Goal: Information Seeking & Learning: Learn about a topic

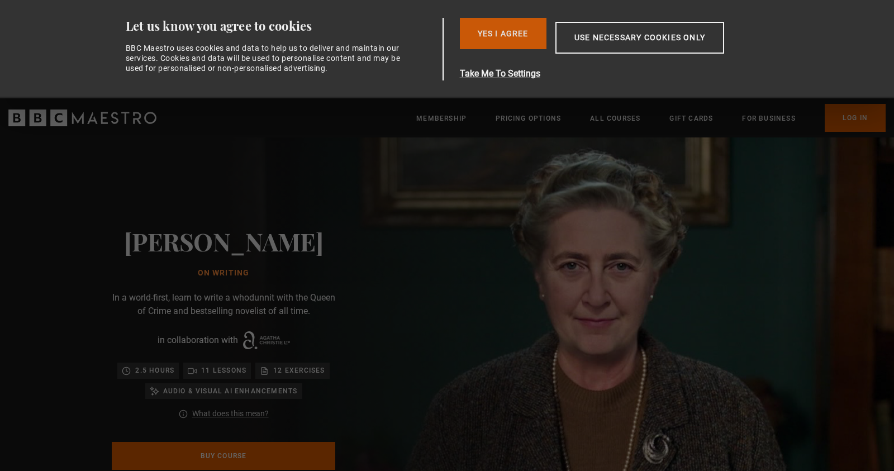
click at [504, 35] on button "Yes I Agree" at bounding box center [503, 33] width 87 height 31
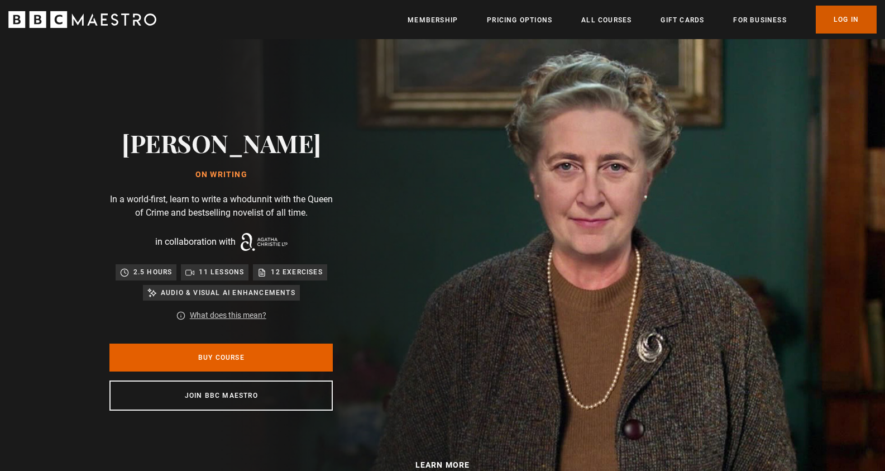
click at [855, 19] on link "Log In" at bounding box center [846, 20] width 61 height 28
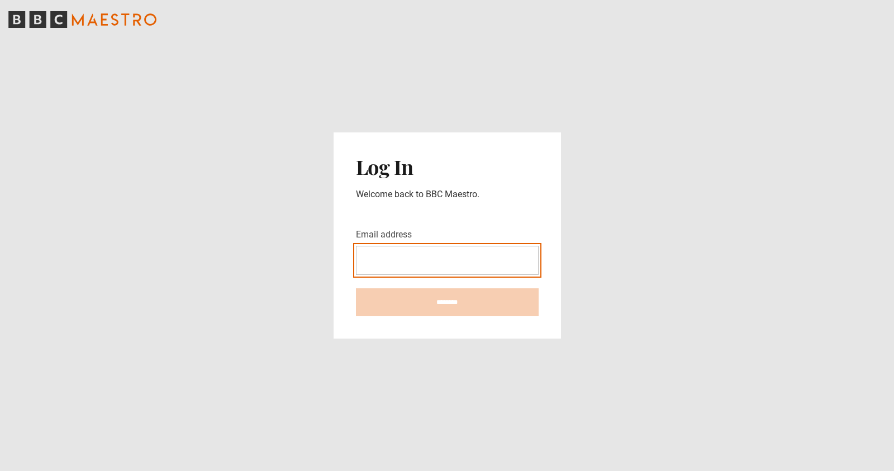
click at [485, 254] on input "Email address" at bounding box center [447, 260] width 183 height 29
type input "**********"
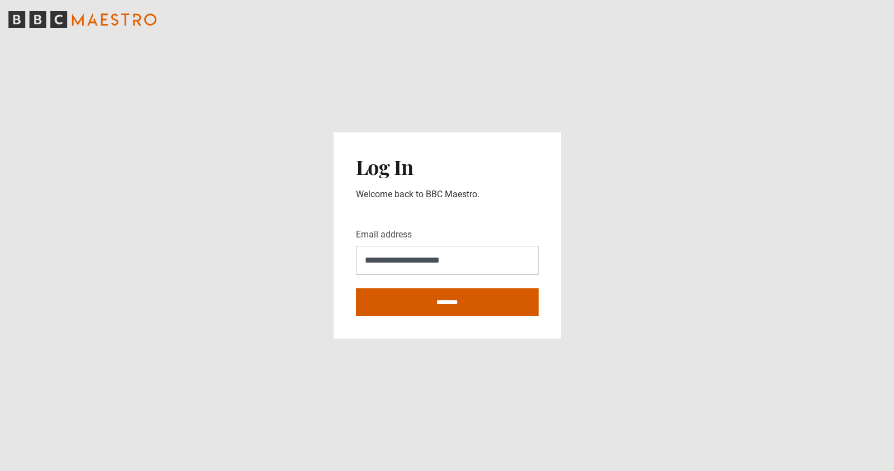
click at [448, 296] on input "********" at bounding box center [447, 302] width 183 height 28
type input "**********"
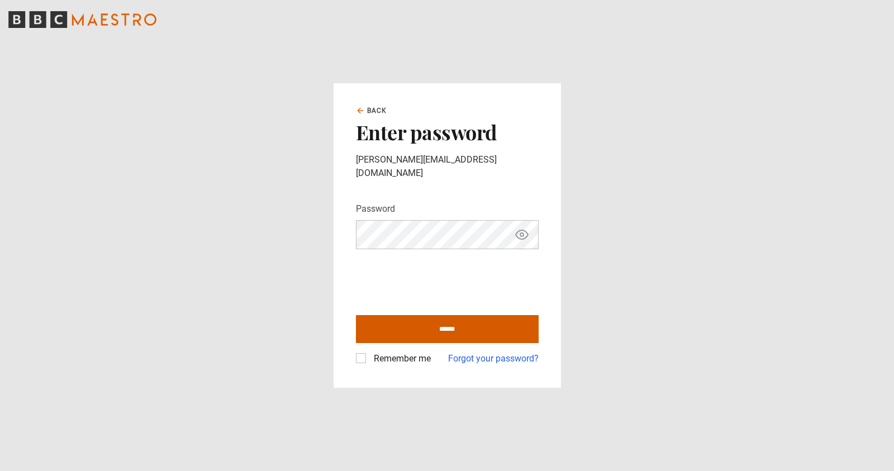
click at [460, 326] on input "******" at bounding box center [447, 329] width 183 height 28
type input "**********"
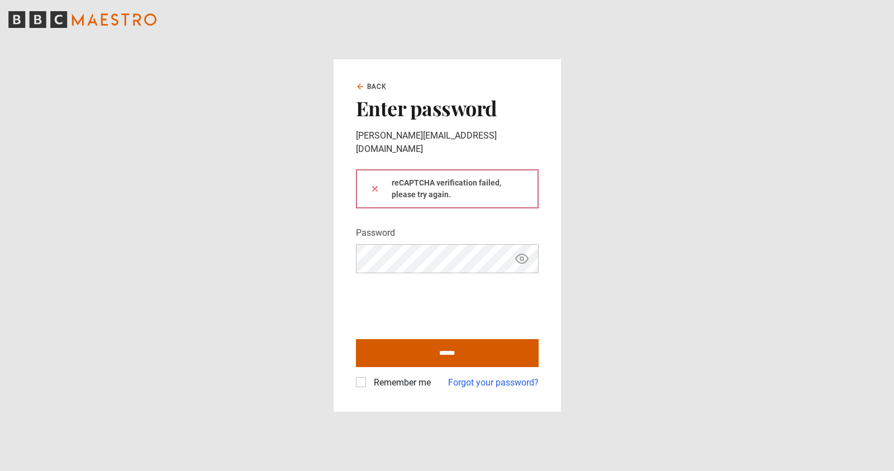
click at [414, 339] on input "******" at bounding box center [447, 353] width 183 height 28
type input "**********"
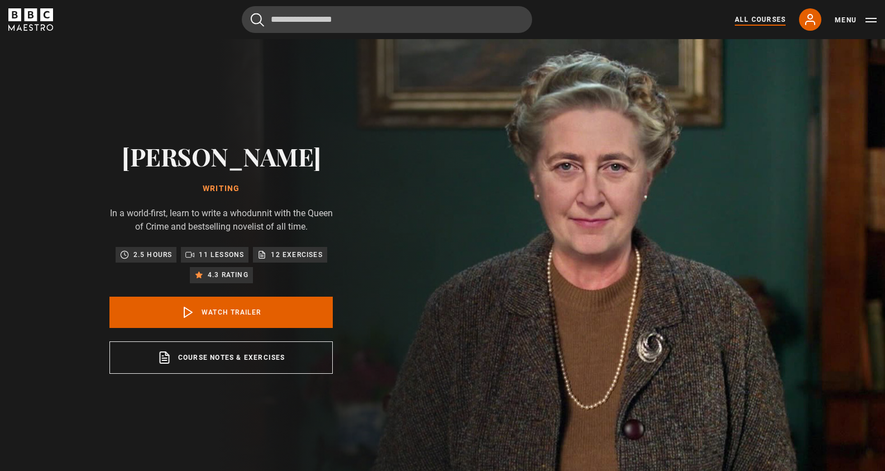
click at [759, 22] on link "All Courses" at bounding box center [760, 20] width 51 height 10
click at [760, 20] on link "All Courses" at bounding box center [760, 20] width 51 height 10
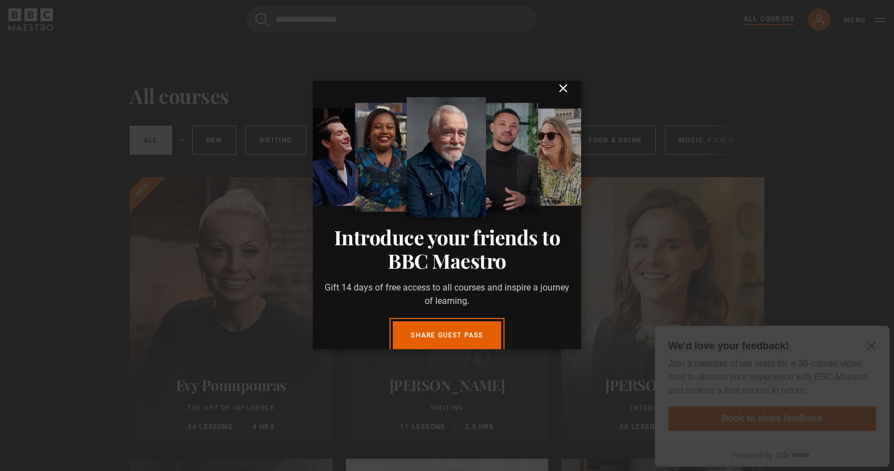
click at [556, 95] on icon "submit" at bounding box center [562, 88] width 13 height 13
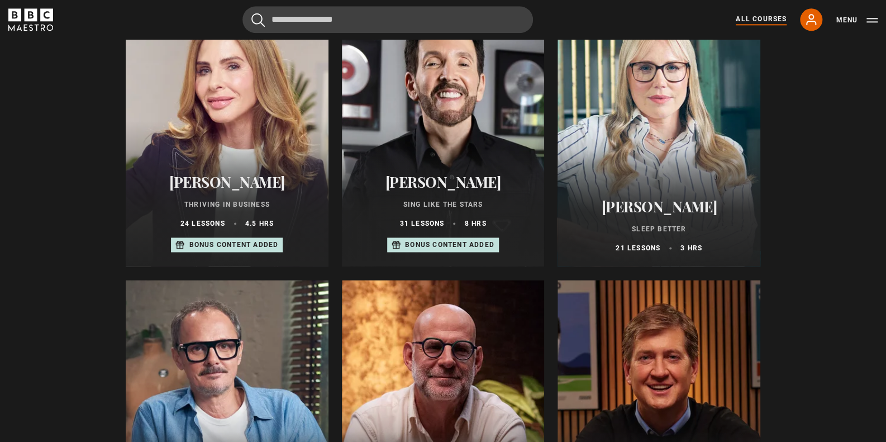
scroll to position [746, 0]
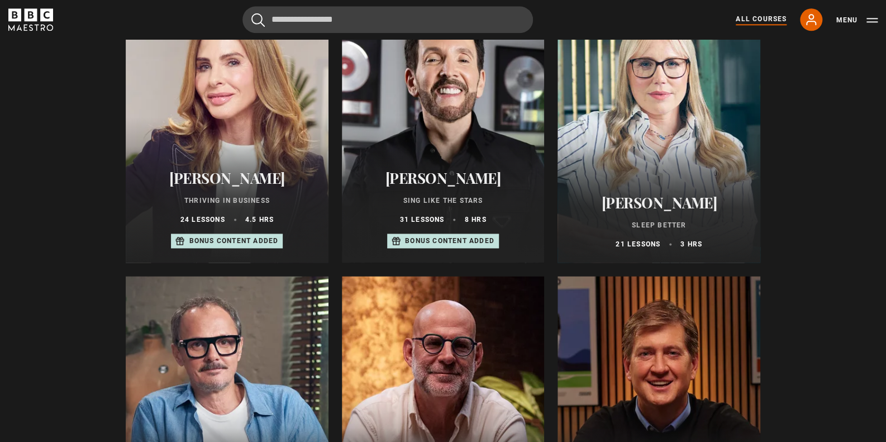
click at [230, 201] on p "Thriving in Business" at bounding box center [227, 200] width 176 height 10
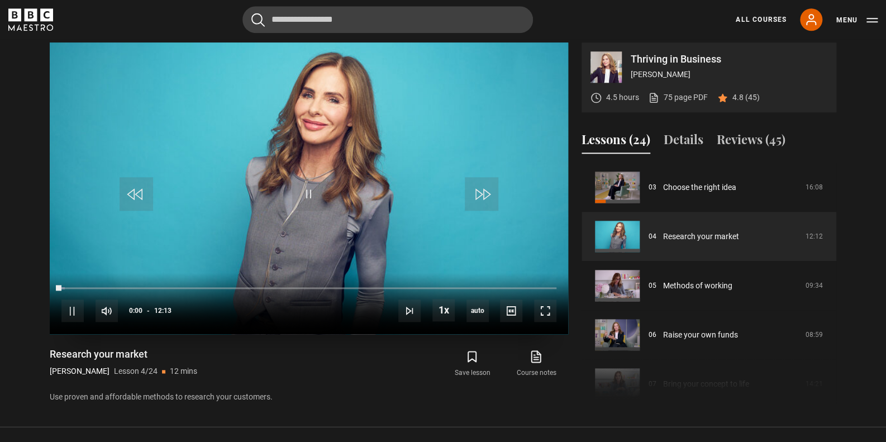
scroll to position [147, 0]
click at [176, 282] on div "10s Skip Back 10 seconds Pause 10s Skip Forward 10 seconds Loaded : 2.05% 00:00…" at bounding box center [309, 304] width 518 height 62
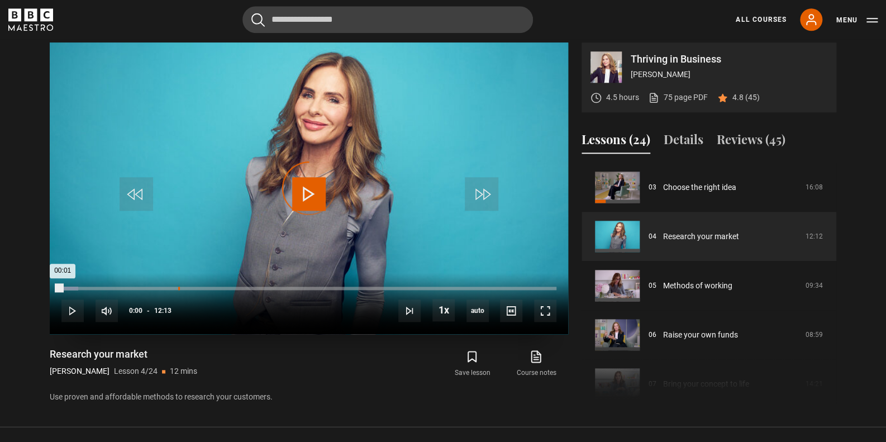
click at [178, 287] on div "02:52" at bounding box center [179, 288] width 2 height 3
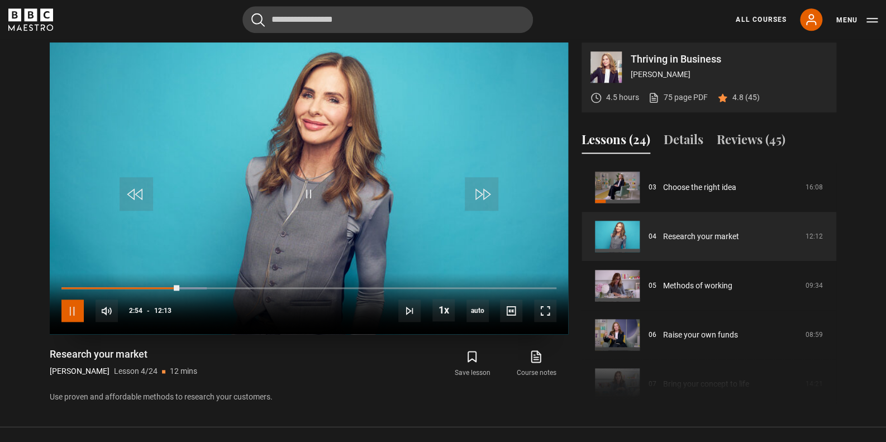
click at [75, 314] on span "Video Player" at bounding box center [72, 310] width 22 height 22
click at [335, 282] on div "10s Skip Back 10 seconds Play 10s Skip Forward 10 seconds Loaded : 32.74% 07:00…" at bounding box center [309, 304] width 518 height 62
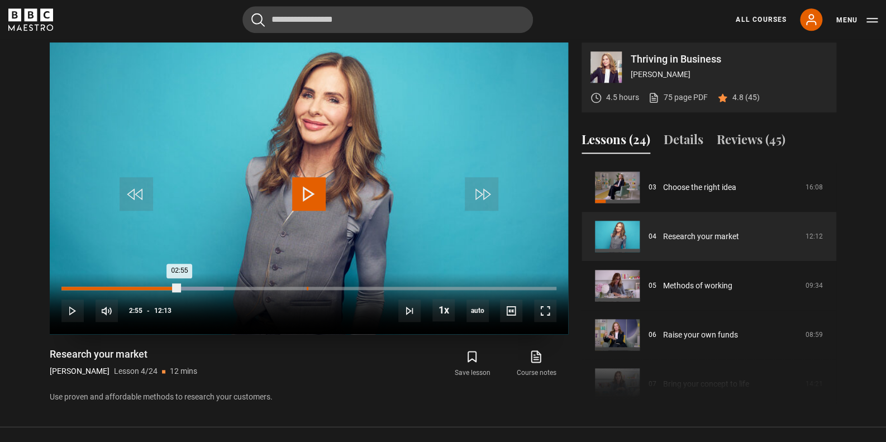
click at [307, 287] on div "06:03" at bounding box center [308, 288] width 2 height 3
click at [380, 287] on div "07:52" at bounding box center [381, 288] width 2 height 3
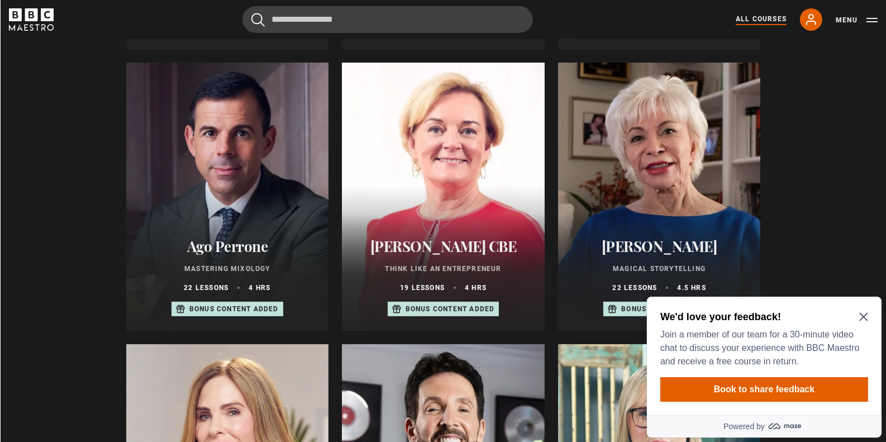
scroll to position [396, 0]
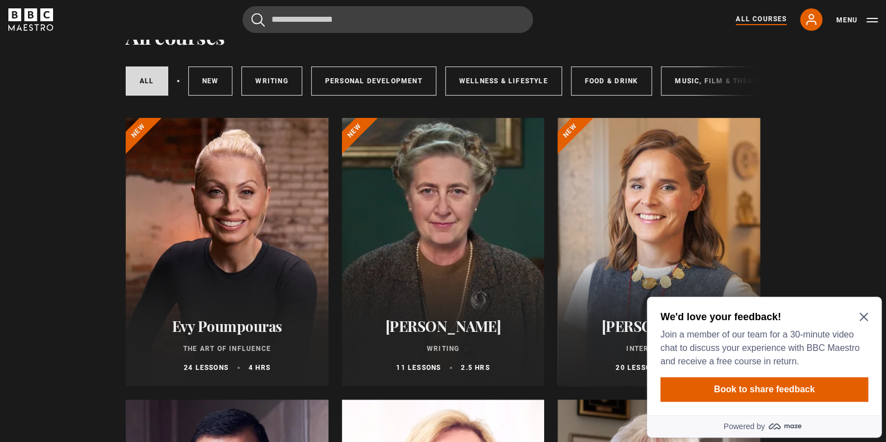
scroll to position [176, 0]
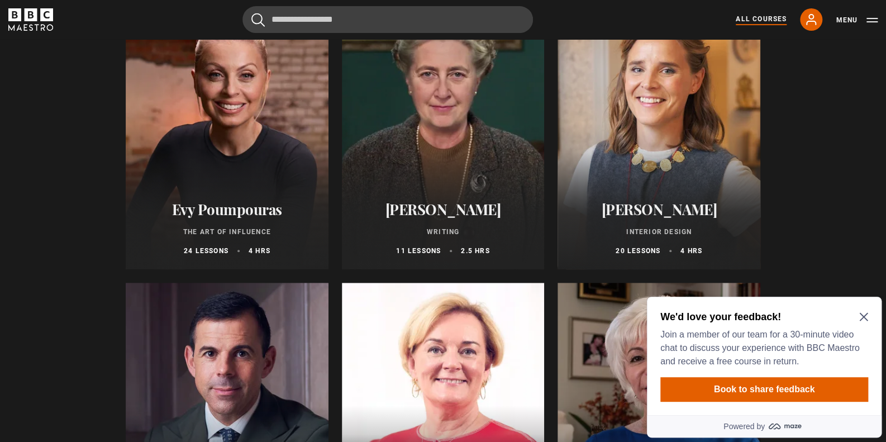
click at [862, 314] on icon "Close Maze Prompt" at bounding box center [863, 316] width 9 height 9
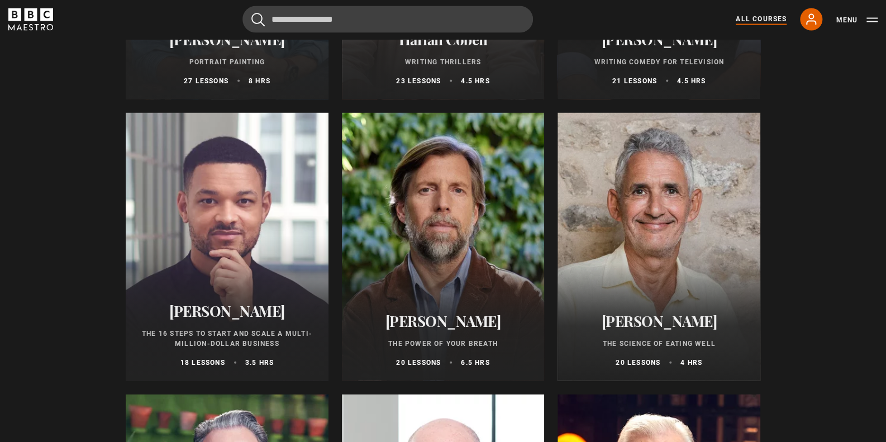
scroll to position [1227, 0]
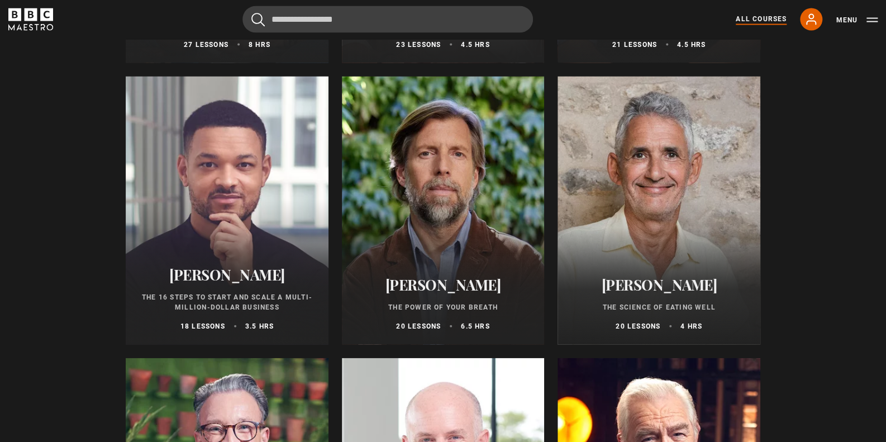
click at [251, 206] on div at bounding box center [227, 211] width 203 height 268
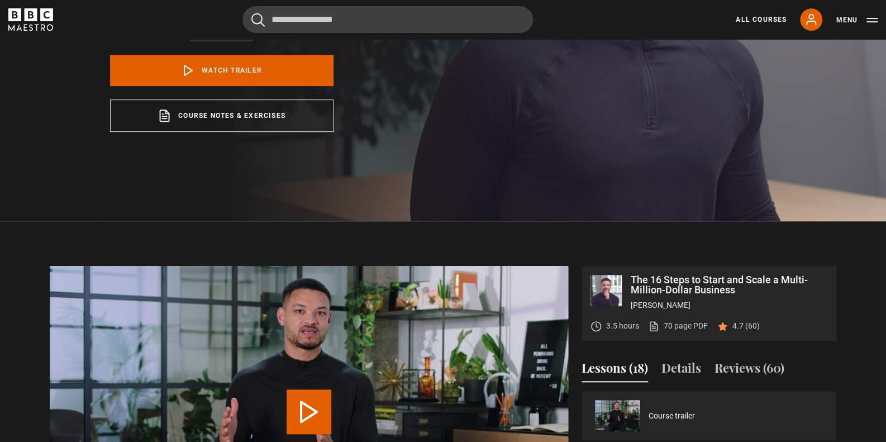
scroll to position [436, 0]
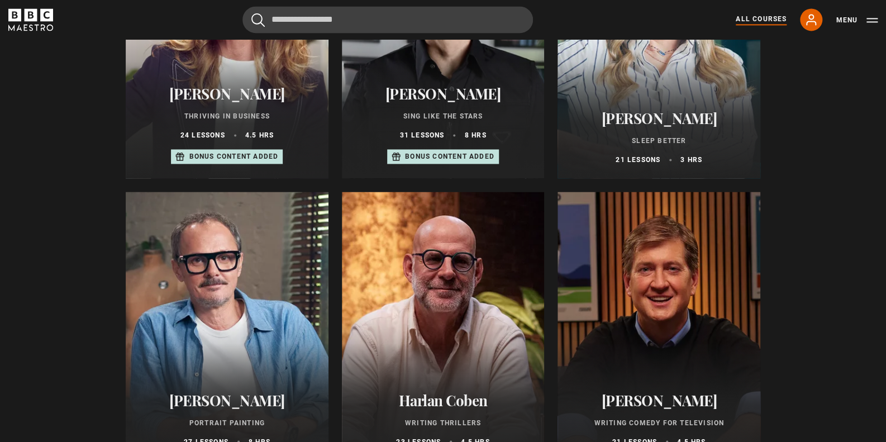
scroll to position [863, 0]
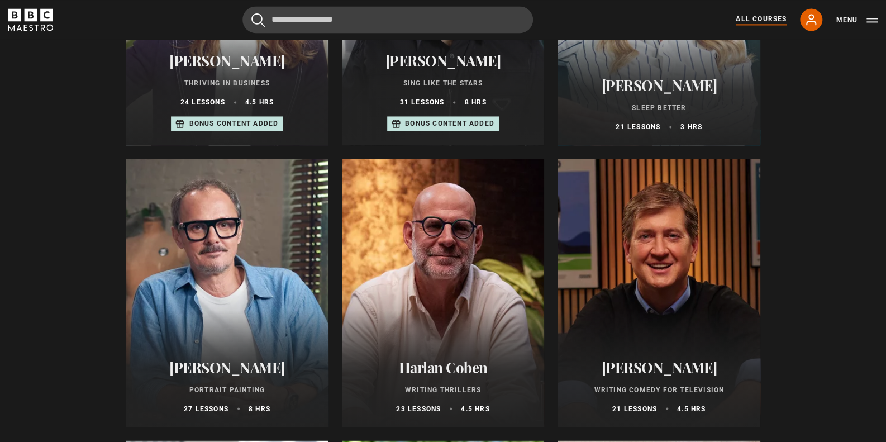
click at [652, 371] on h2 "[PERSON_NAME]" at bounding box center [659, 366] width 176 height 17
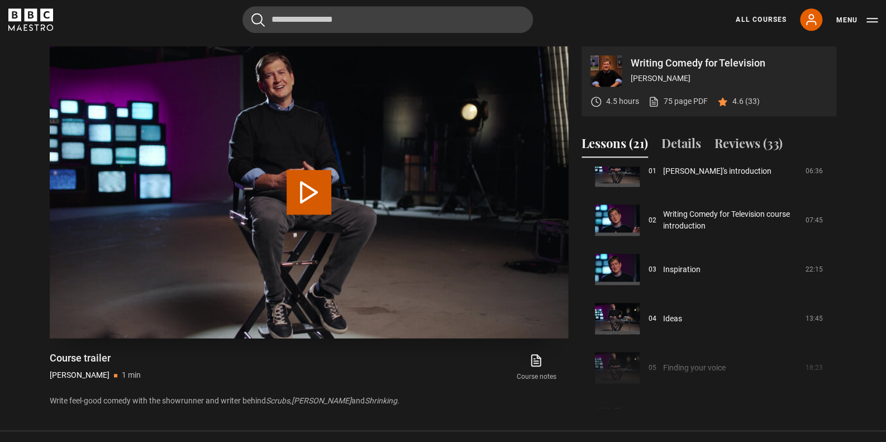
scroll to position [596, 0]
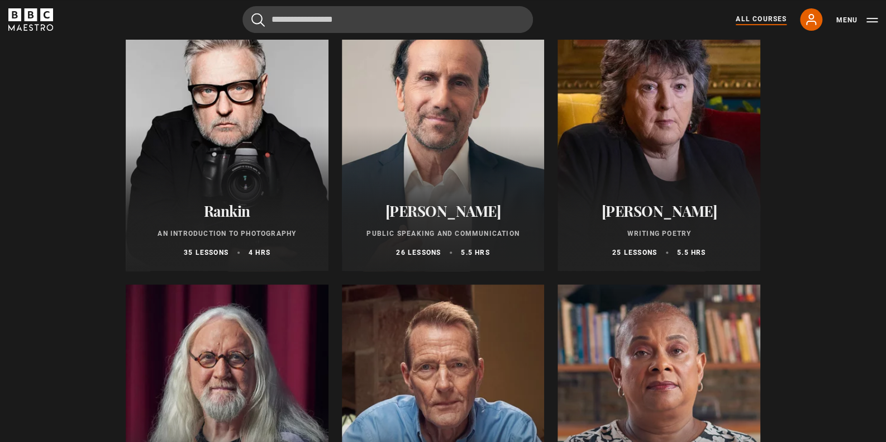
scroll to position [2231, 0]
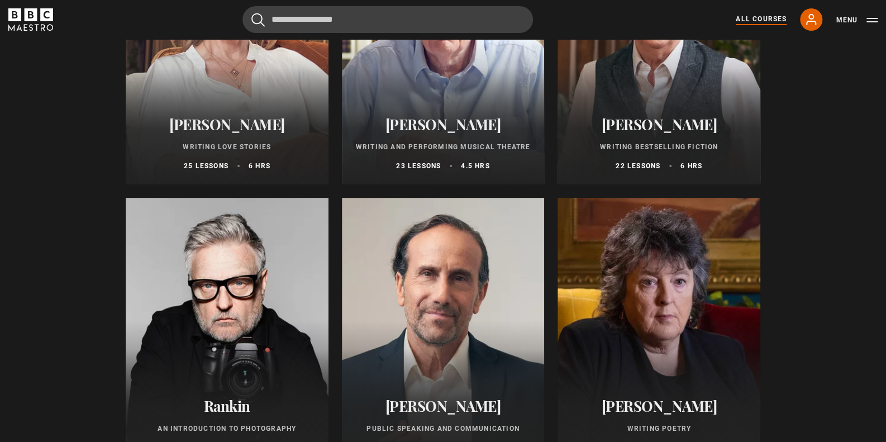
click at [690, 321] on div at bounding box center [658, 332] width 203 height 268
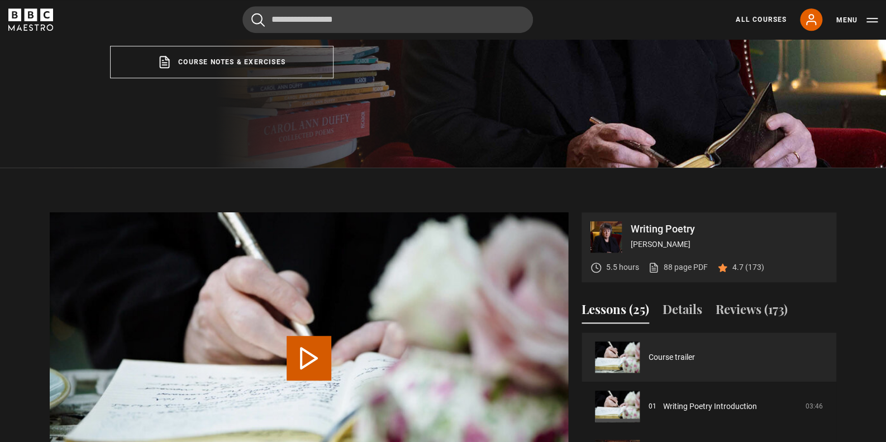
scroll to position [529, 0]
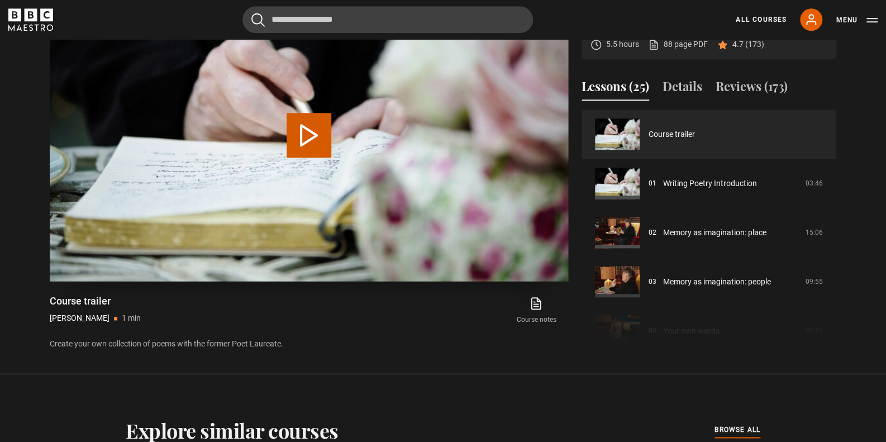
click at [189, 275] on video "Video Player" at bounding box center [309, 135] width 518 height 292
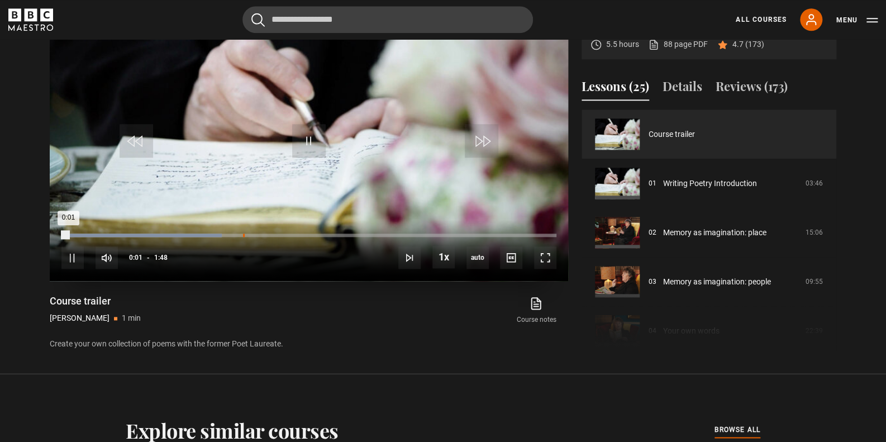
click at [243, 235] on div "Loaded : 32.41% 0:39 0:01" at bounding box center [308, 234] width 495 height 3
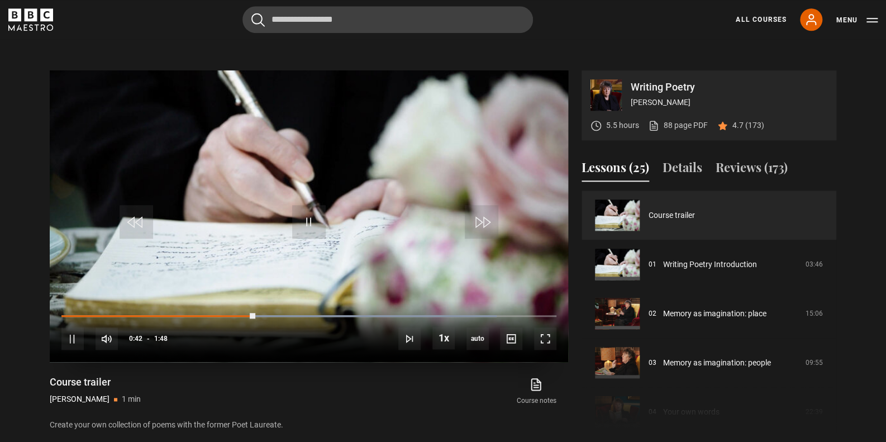
scroll to position [442, 0]
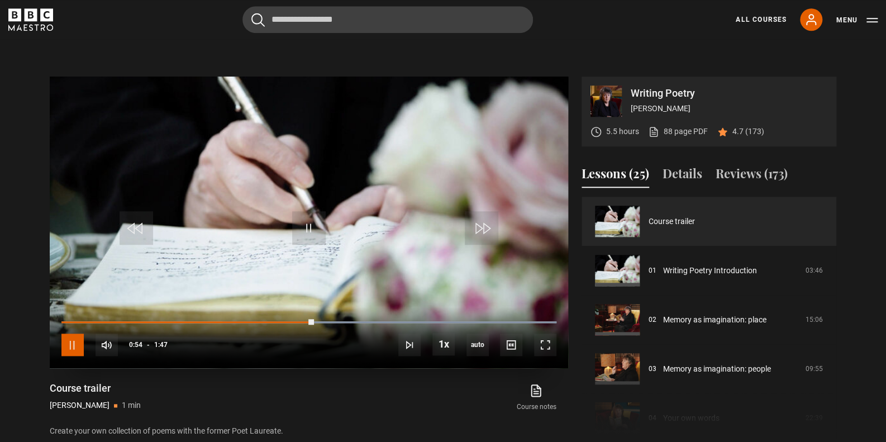
click at [73, 343] on span "Video Player" at bounding box center [72, 344] width 22 height 22
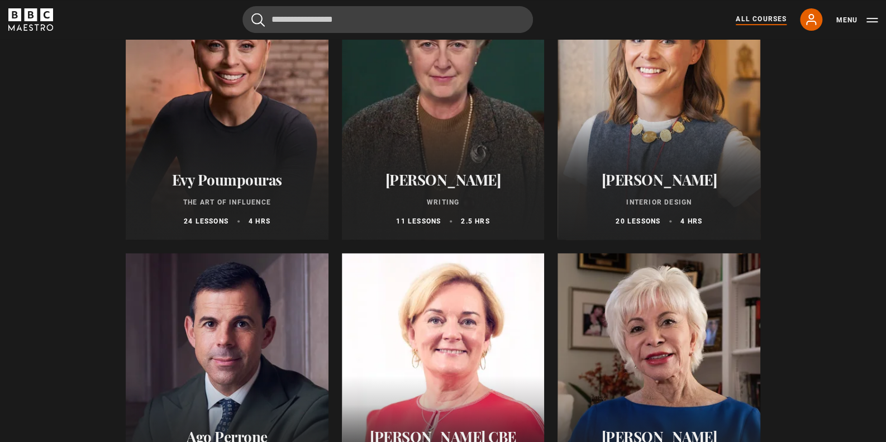
scroll to position [1, 0]
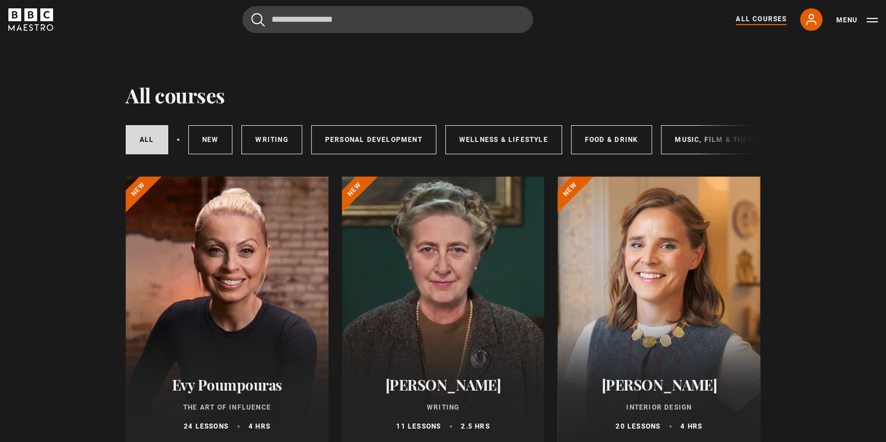
click at [218, 302] on div at bounding box center [227, 310] width 203 height 268
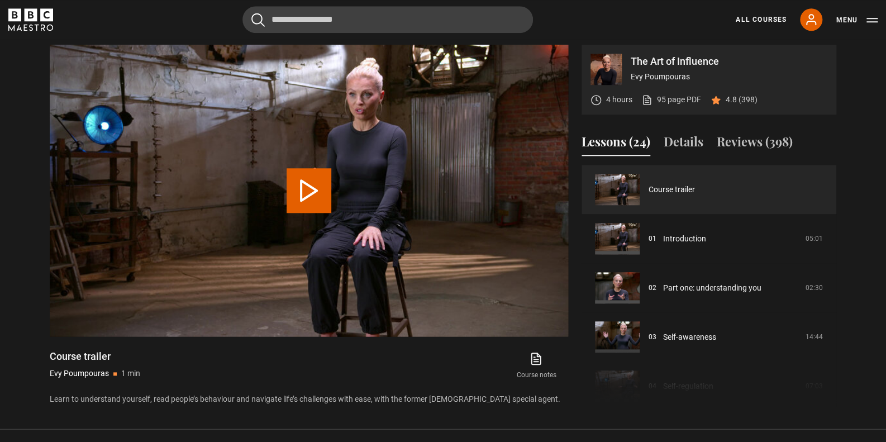
scroll to position [442, 0]
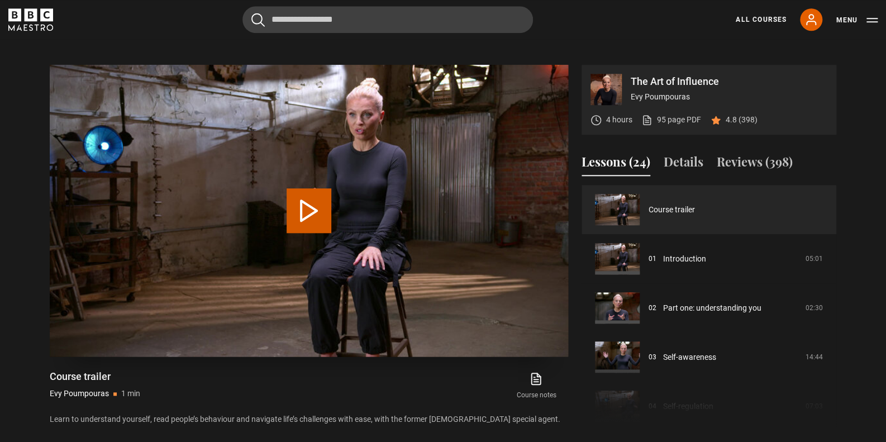
click at [323, 211] on button "Play Video" at bounding box center [309, 210] width 45 height 45
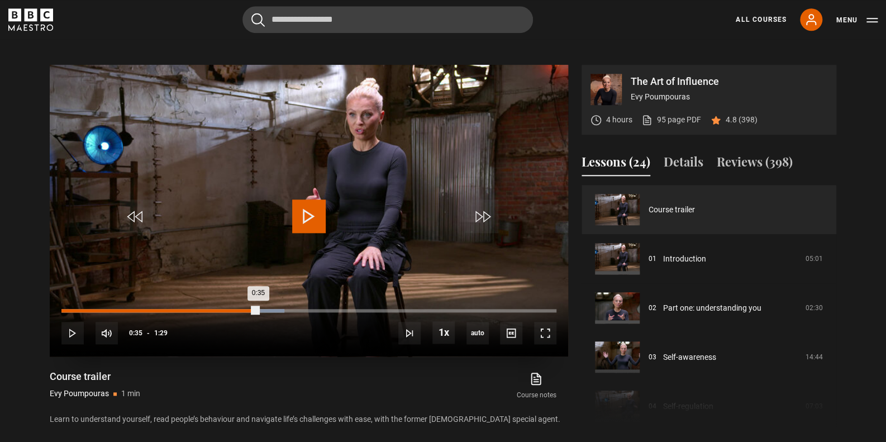
click at [257, 309] on div "Loaded : 44.99% 0:35 0:35" at bounding box center [308, 310] width 495 height 3
click at [338, 309] on div "0:49" at bounding box center [339, 310] width 2 height 3
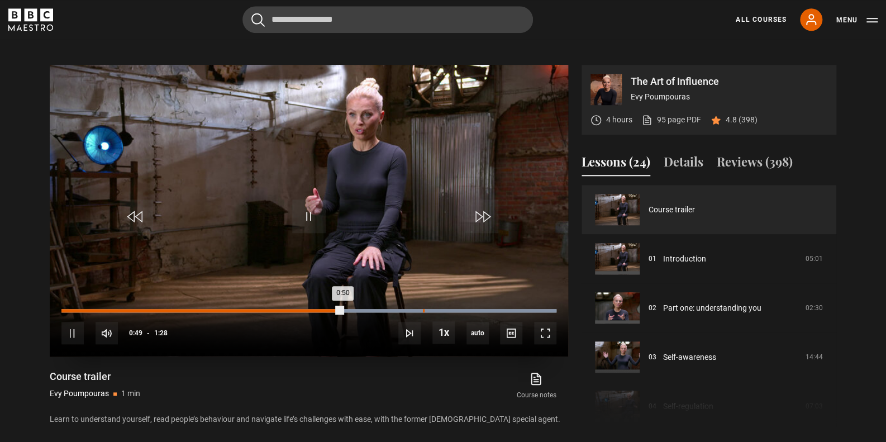
click at [422, 309] on div "Loaded : 100.00% 1:04 0:50" at bounding box center [308, 310] width 495 height 3
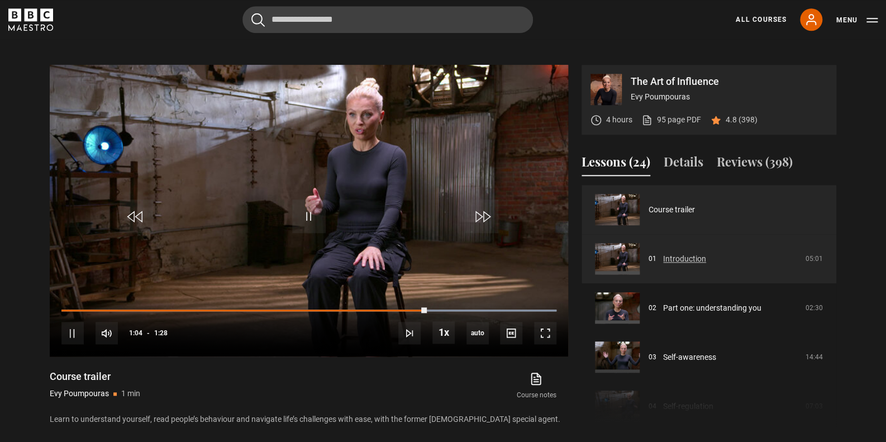
click at [684, 256] on link "Introduction" at bounding box center [684, 259] width 43 height 12
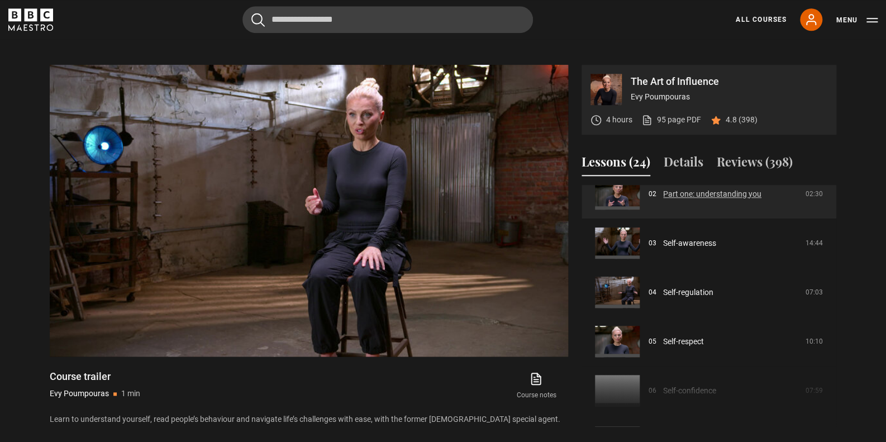
scroll to position [208, 0]
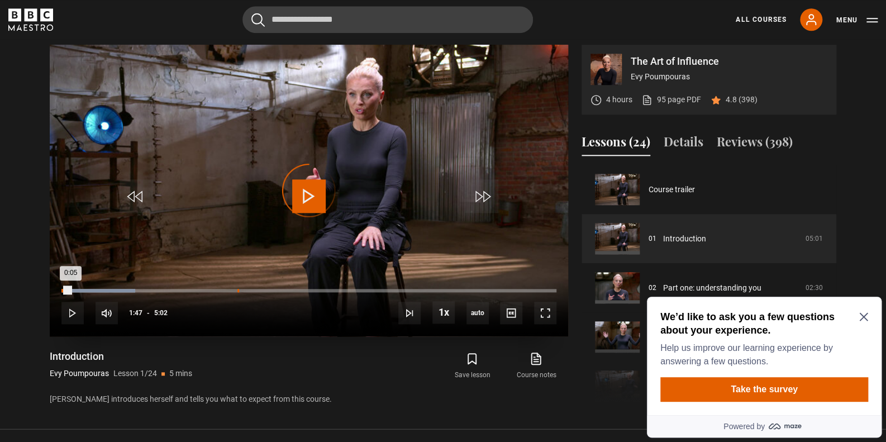
click at [237, 289] on div "1:47" at bounding box center [238, 290] width 2 height 3
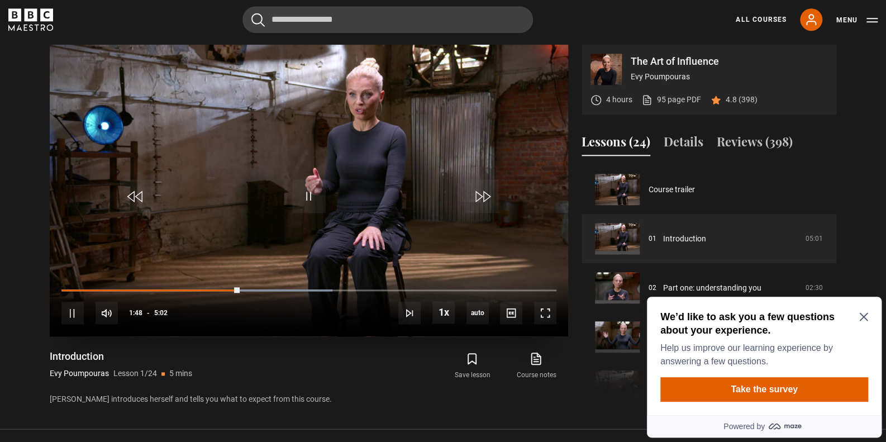
click at [277, 287] on div "10s Skip Back 10 seconds Pause 10s Skip Forward 10 seconds Loaded : 54.69% 2:11…" at bounding box center [309, 306] width 518 height 62
click at [79, 316] on span "Video Player" at bounding box center [72, 313] width 22 height 22
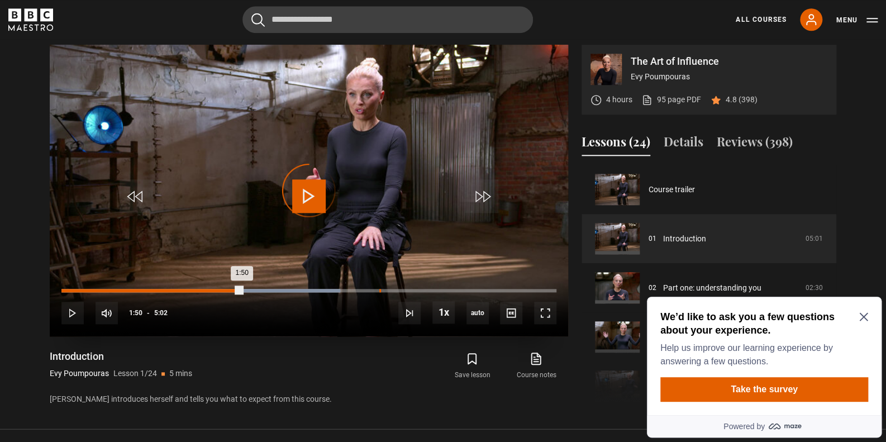
click at [379, 289] on div "3:13" at bounding box center [380, 290] width 2 height 3
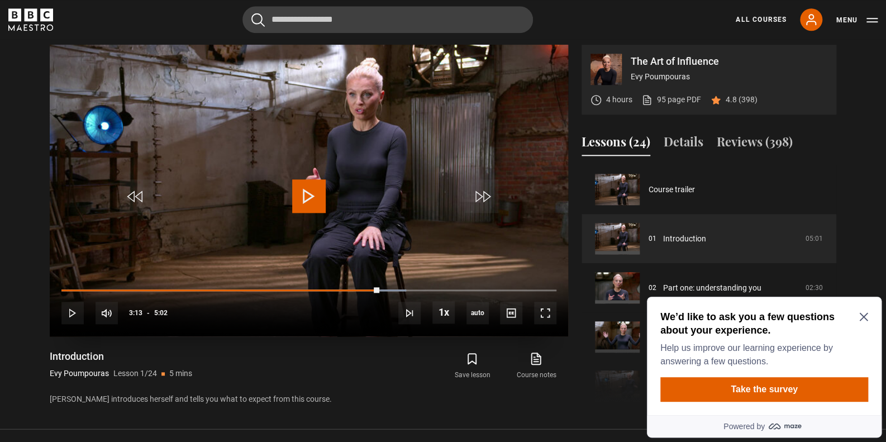
click at [433, 285] on div "10s Skip Back 10 seconds Play 10s Skip Forward 10 seconds Loaded : 69.61% 3:26 …" at bounding box center [309, 306] width 518 height 62
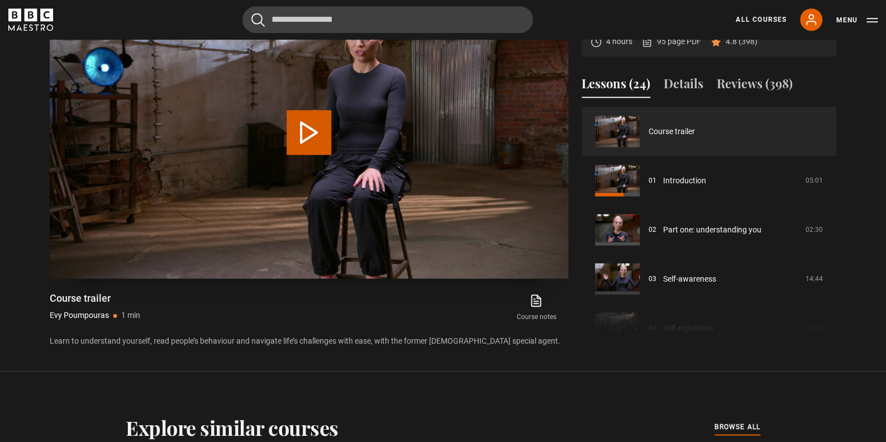
scroll to position [514, 0]
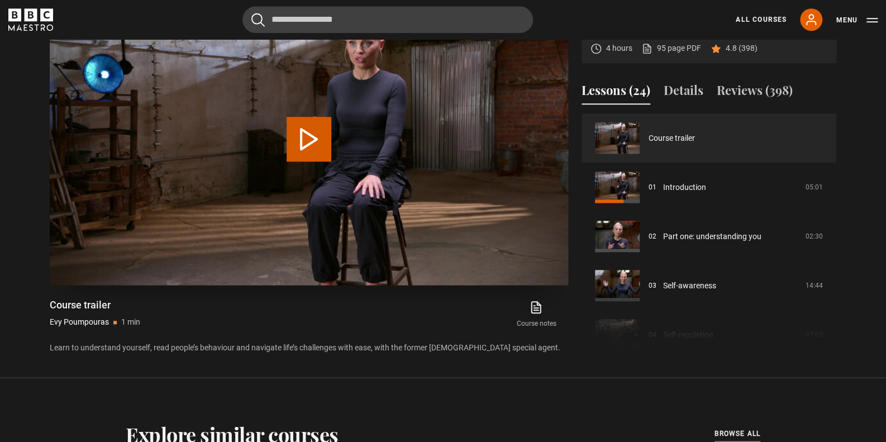
click at [54, 284] on video "Video Player" at bounding box center [309, 139] width 518 height 292
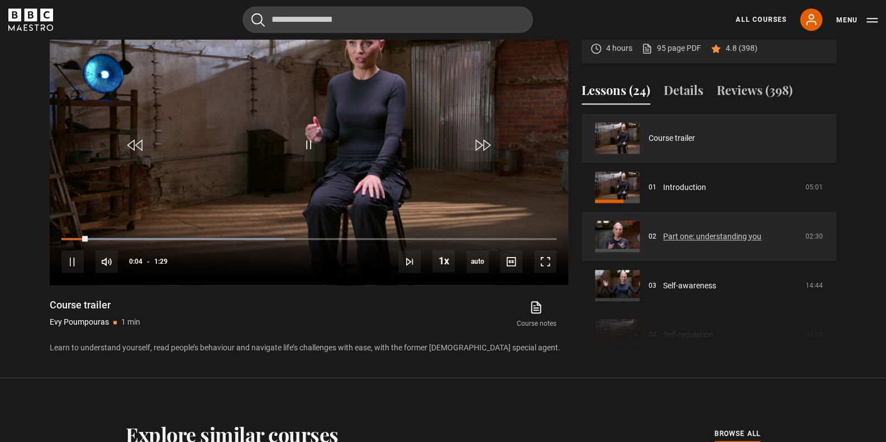
click at [670, 233] on link "Part one: understanding you" at bounding box center [712, 237] width 98 height 12
click at [676, 233] on link "Part one: understanding you" at bounding box center [712, 237] width 98 height 12
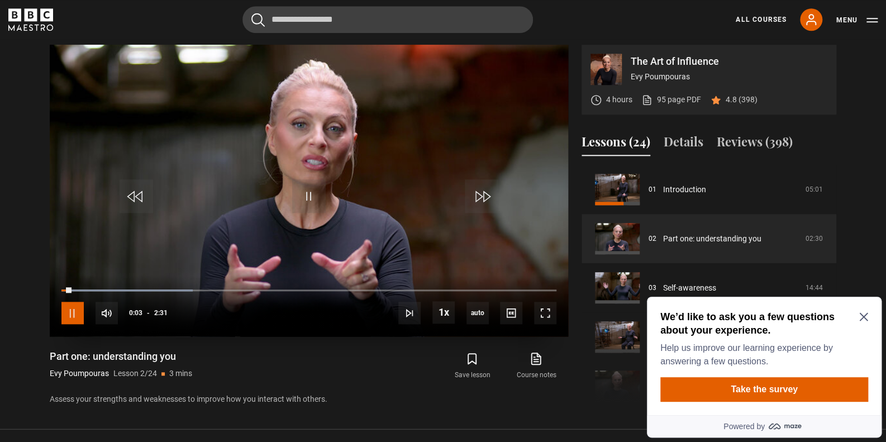
click at [67, 313] on span "Video Player" at bounding box center [72, 313] width 22 height 22
click at [865, 318] on icon "Close Maze Prompt" at bounding box center [863, 317] width 8 height 8
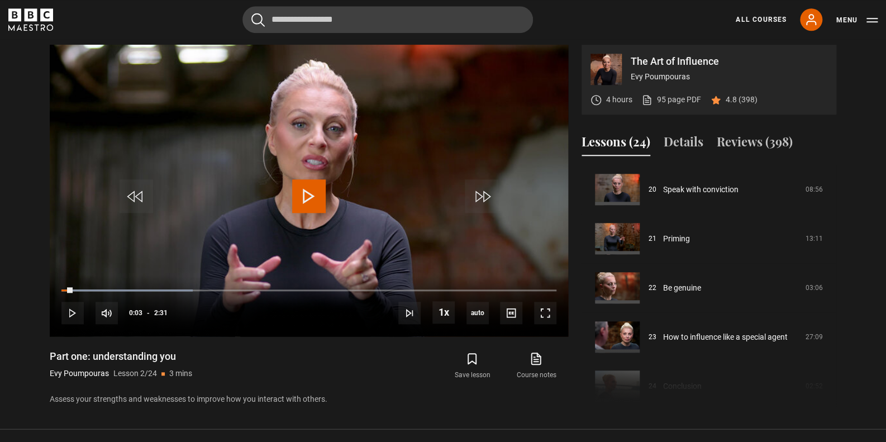
scroll to position [987, 0]
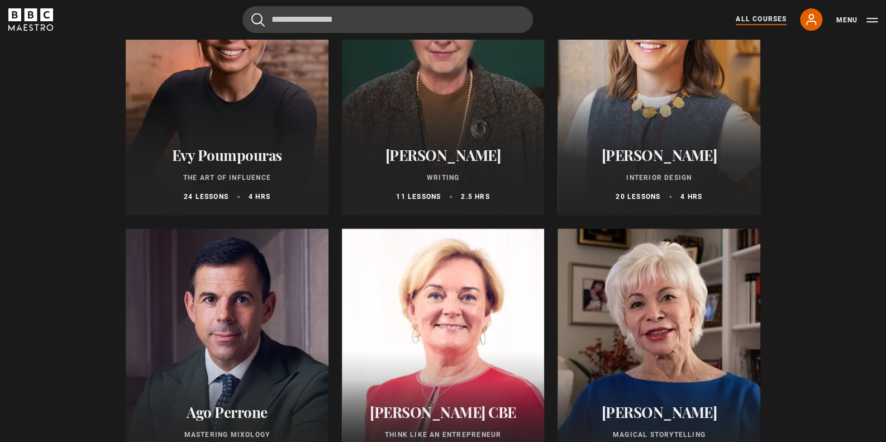
scroll to position [328, 0]
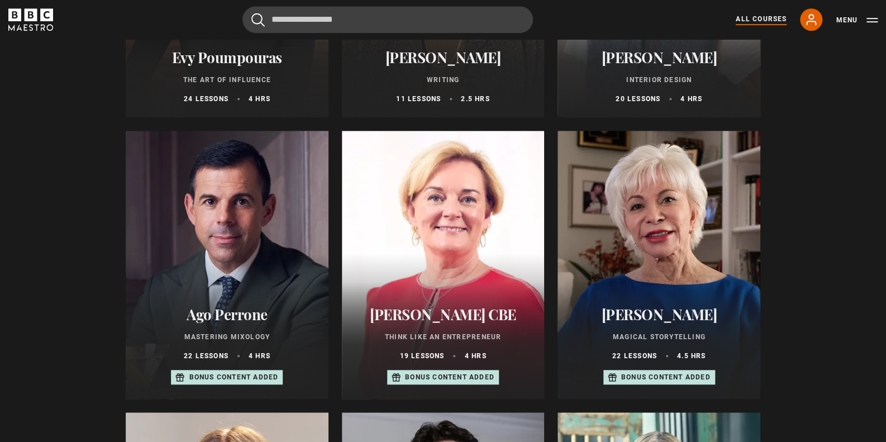
click at [453, 306] on div "[PERSON_NAME] CBE Think Like an Entrepreneur 19 lessons 4 hrs Bonus content add…" at bounding box center [443, 345] width 203 height 107
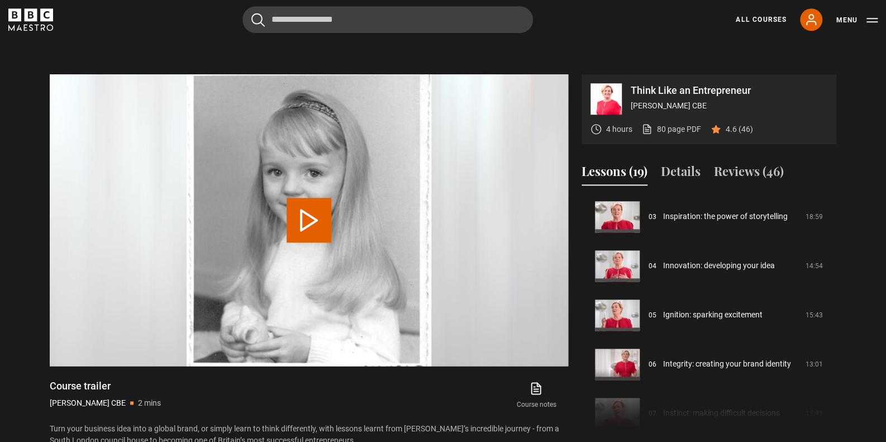
scroll to position [165, 0]
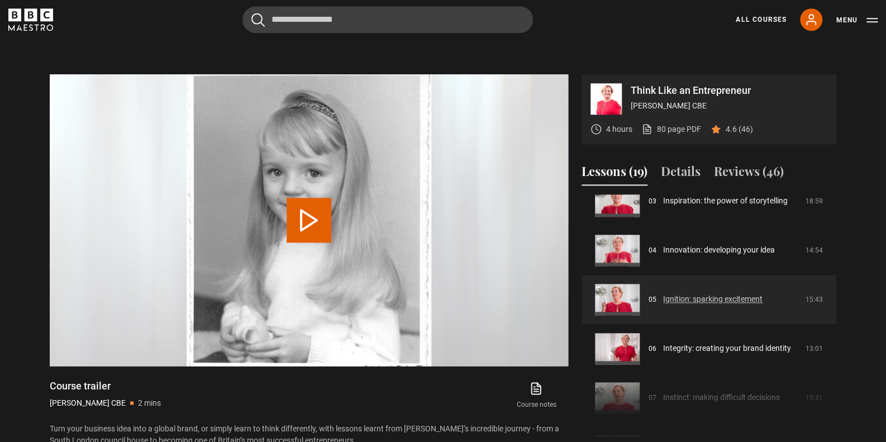
click at [695, 293] on link "Ignition: sparking excitement" at bounding box center [712, 299] width 99 height 12
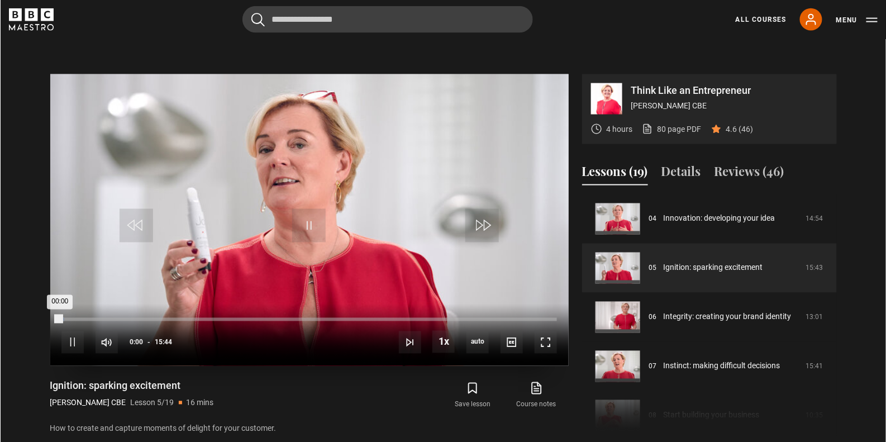
scroll to position [197, 0]
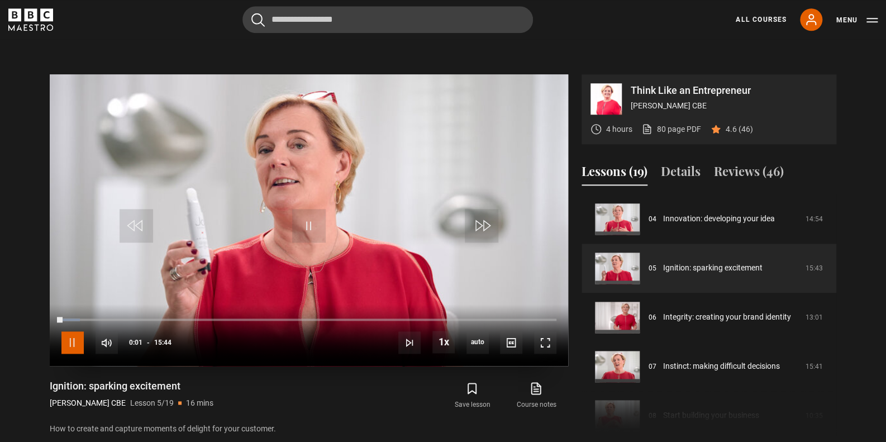
click at [68, 331] on span "Video Player" at bounding box center [72, 342] width 22 height 22
click at [164, 304] on div "10s Skip Back 10 seconds Play 10s Skip Forward 10 seconds Loaded : 3.71% 03:17 …" at bounding box center [309, 335] width 518 height 62
click at [137, 318] on div "02:23" at bounding box center [138, 319] width 2 height 3
click at [249, 304] on div "10s Skip Back 10 seconds Play 10s Skip Forward 10 seconds Loaded : 21.72% 05:59…" at bounding box center [309, 335] width 518 height 62
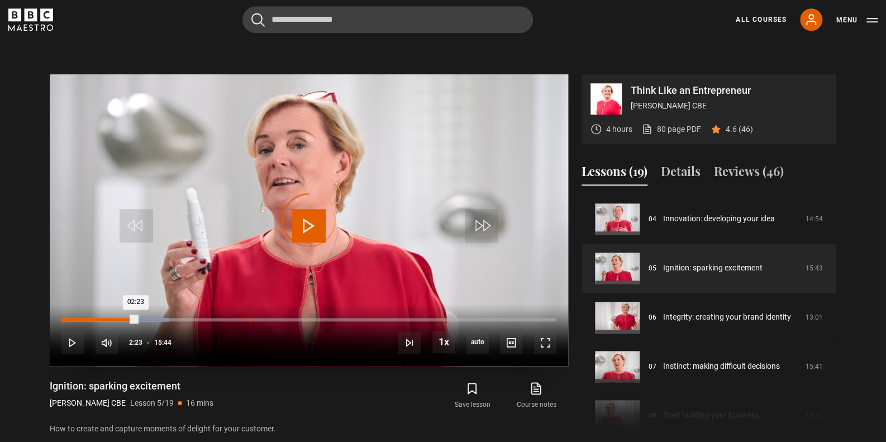
click at [250, 318] on div "05:59" at bounding box center [251, 319] width 2 height 3
click at [373, 304] on div "10s Skip Back 10 seconds Play 10s Skip Forward 10 seconds Loaded : 40.78% 09:57…" at bounding box center [309, 335] width 518 height 62
click at [369, 318] on div "09:46" at bounding box center [370, 319] width 2 height 3
click at [414, 304] on div "10s Skip Back 10 seconds Play 10s Skip Forward 10 seconds Loaded : 65.68% 09:32…" at bounding box center [309, 335] width 518 height 62
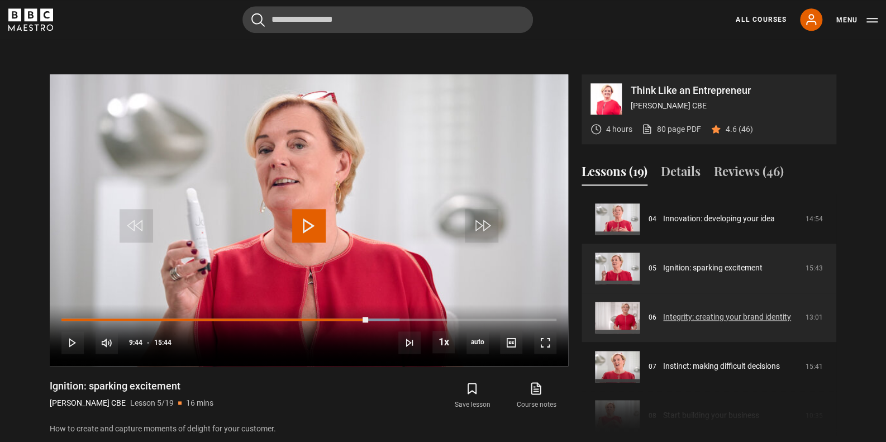
click at [705, 311] on link "Integrity: creating your brand identity" at bounding box center [727, 317] width 128 height 12
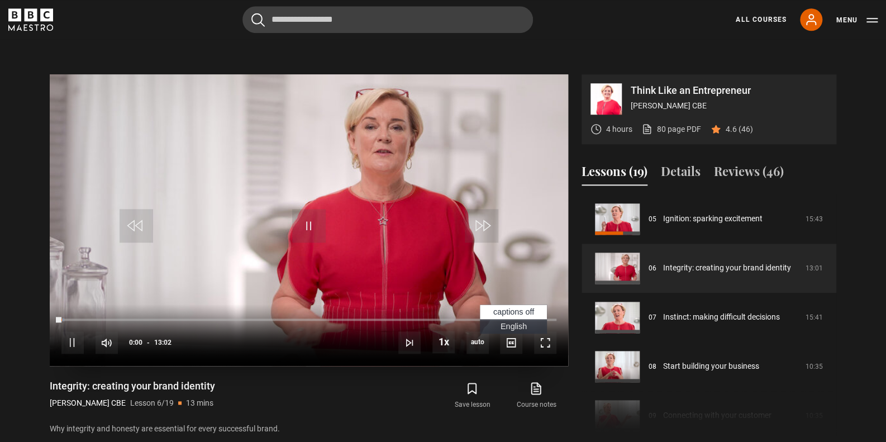
scroll to position [246, 0]
click at [71, 331] on span "Video Player" at bounding box center [72, 342] width 22 height 22
click at [159, 304] on div "10s Skip Back 10 seconds Play 10s Skip Forward 10 seconds Loaded : 4.48% 02:35 …" at bounding box center [309, 335] width 518 height 62
click at [151, 304] on div "10s Skip Back 10 seconds Play 10s Skip Forward 10 seconds Loaded : 4.48% 02:22 …" at bounding box center [309, 335] width 518 height 62
click at [82, 318] on div "Loaded : 4.48% 00:32 00:01" at bounding box center [308, 319] width 495 height 3
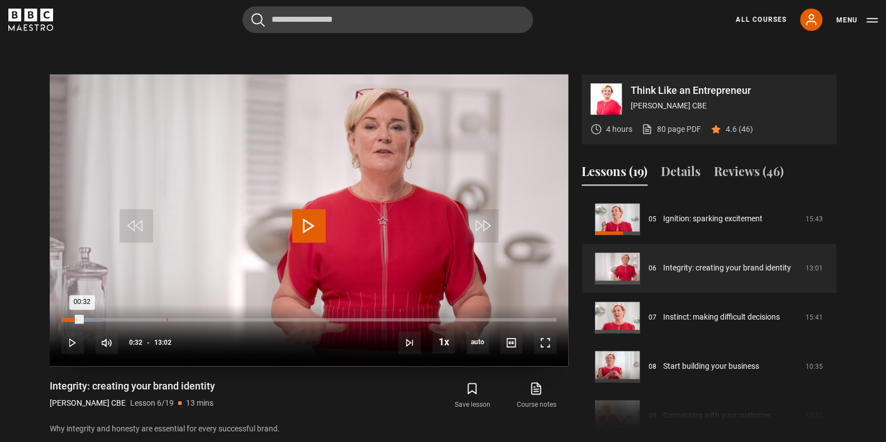
click at [166, 318] on div "02:45" at bounding box center [167, 319] width 2 height 3
click at [236, 318] on div "04:35" at bounding box center [237, 319] width 2 height 3
click at [297, 304] on div "10s Skip Back 10 seconds Play 10s Skip Forward 10 seconds Loaded : 38.36% 06:23…" at bounding box center [309, 335] width 518 height 62
drag, startPoint x: 295, startPoint y: 288, endPoint x: 317, endPoint y: 285, distance: 21.3
click at [295, 304] on div "10s Skip Back 10 seconds Play 10s Skip Forward 10 seconds Loaded : 41.56% 06:10…" at bounding box center [309, 335] width 518 height 62
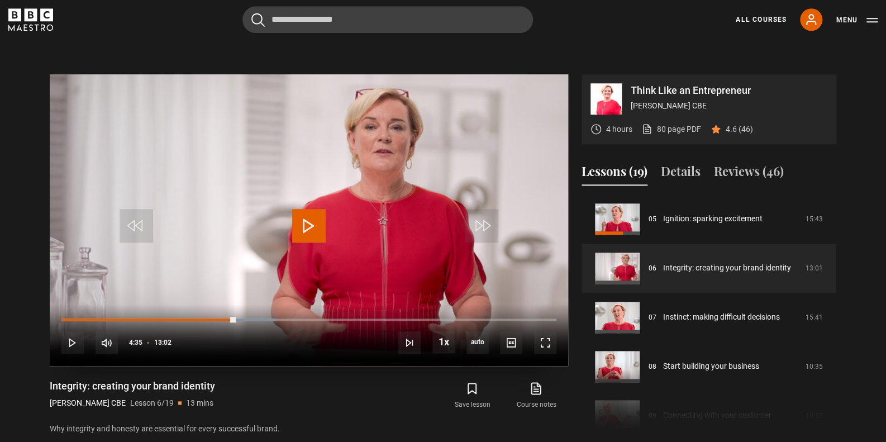
click at [364, 304] on div "10s Skip Back 10 seconds Play 10s Skip Forward 10 seconds Loaded : 43.48% 08:01…" at bounding box center [309, 335] width 518 height 62
click at [365, 318] on div "08:00" at bounding box center [366, 319] width 2 height 3
click at [433, 318] on div "09:47" at bounding box center [434, 319] width 2 height 3
click at [508, 318] on div "11:45" at bounding box center [509, 319] width 2 height 3
